Goal: Transaction & Acquisition: Purchase product/service

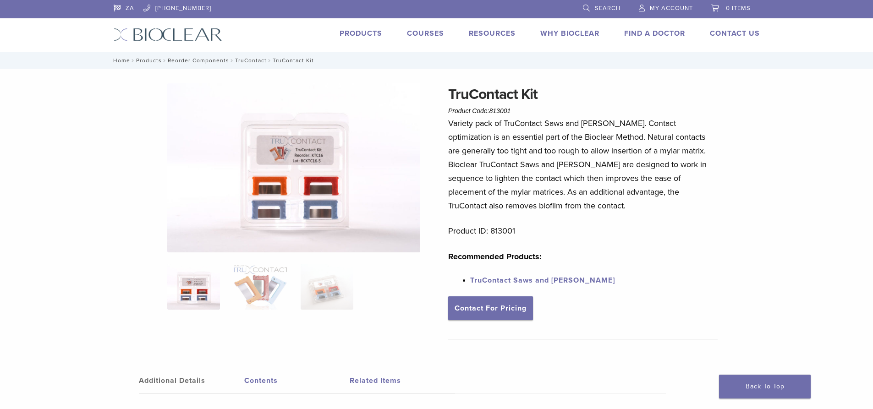
click at [320, 162] on img at bounding box center [293, 167] width 253 height 169
click at [297, 189] on img at bounding box center [293, 167] width 253 height 169
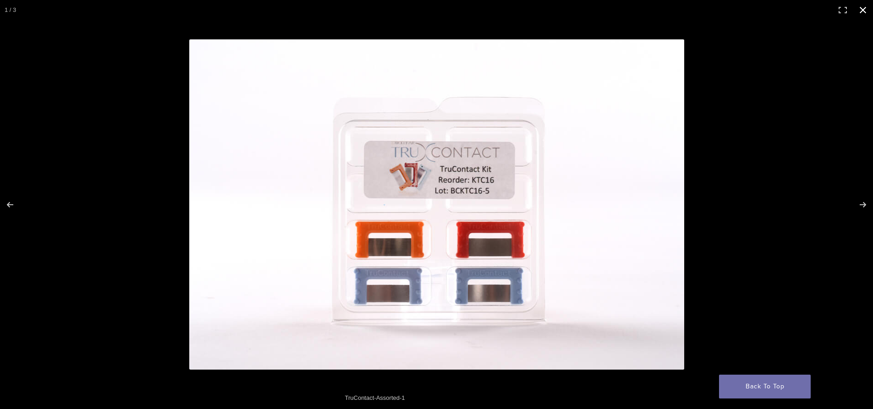
click at [860, 13] on button "Close (Esc)" at bounding box center [863, 10] width 20 height 20
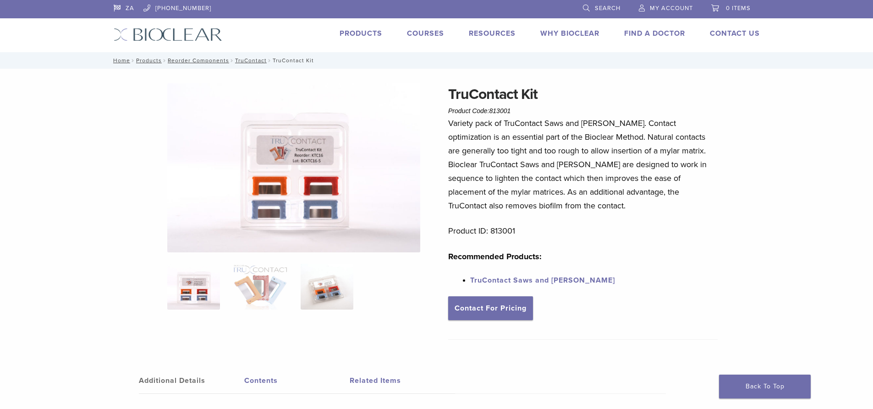
click at [320, 299] on img at bounding box center [327, 287] width 53 height 46
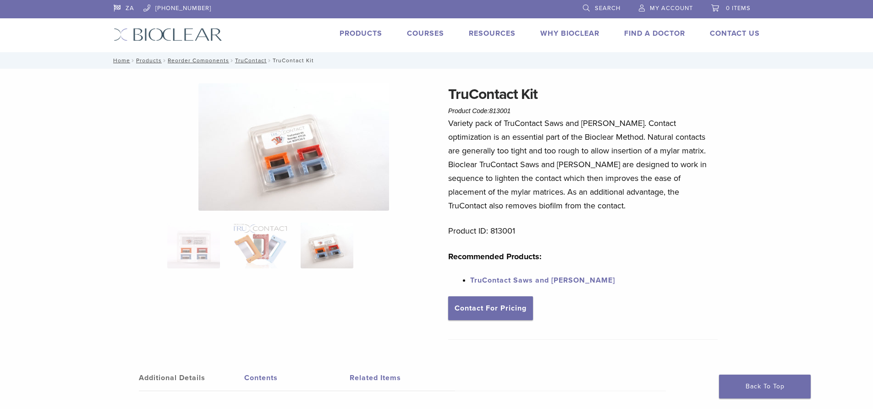
click at [319, 143] on img at bounding box center [293, 146] width 191 height 127
